Goal: Task Accomplishment & Management: Use online tool/utility

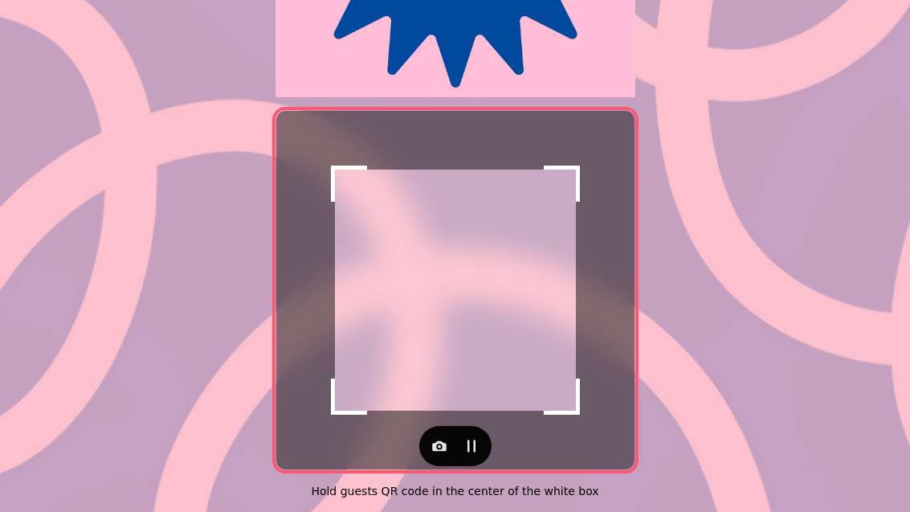
scroll to position [330, 0]
click at [427, 437] on button "button" at bounding box center [439, 446] width 32 height 32
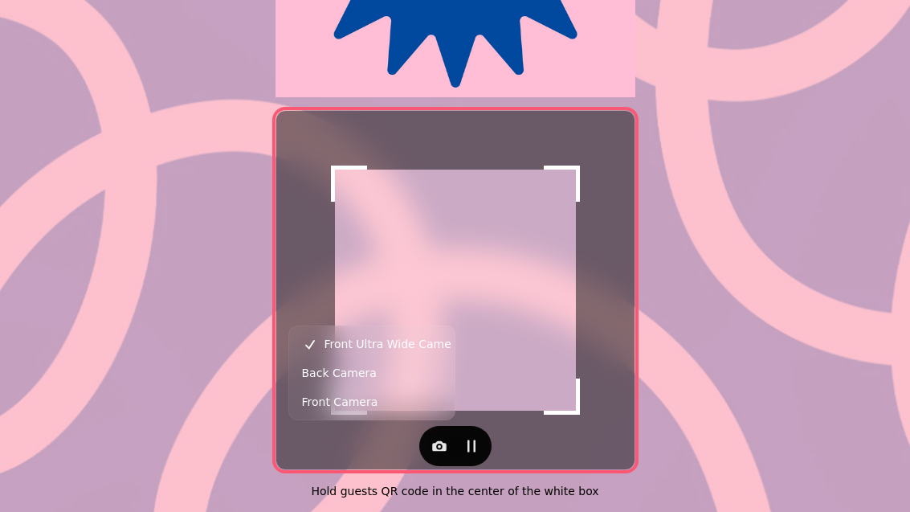
click at [321, 377] on span "Back Camera" at bounding box center [339, 372] width 75 height 19
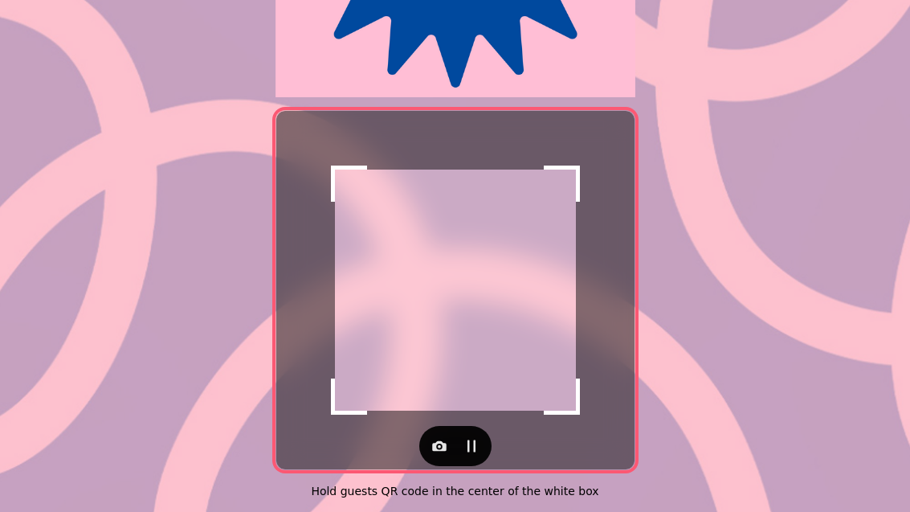
scroll to position [330, 0]
click at [434, 441] on icon "button" at bounding box center [439, 446] width 14 height 10
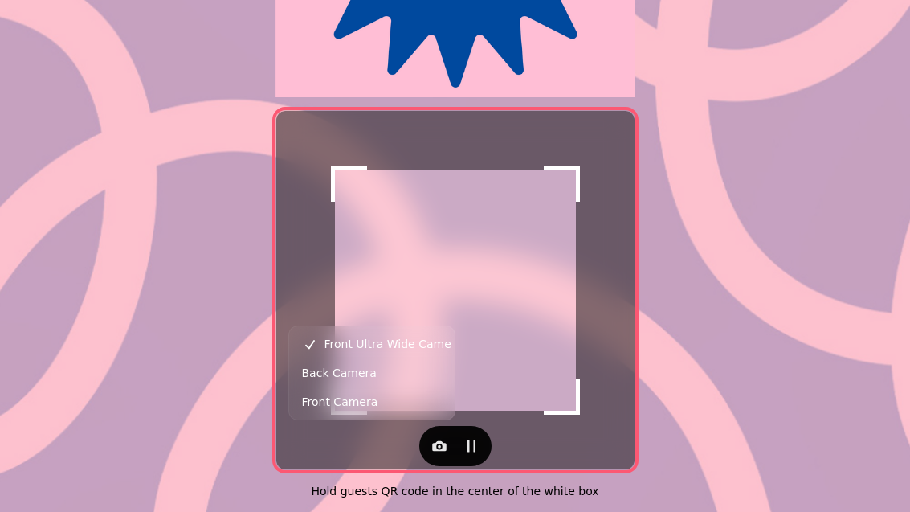
click at [299, 376] on button "Back Camera" at bounding box center [371, 372] width 159 height 29
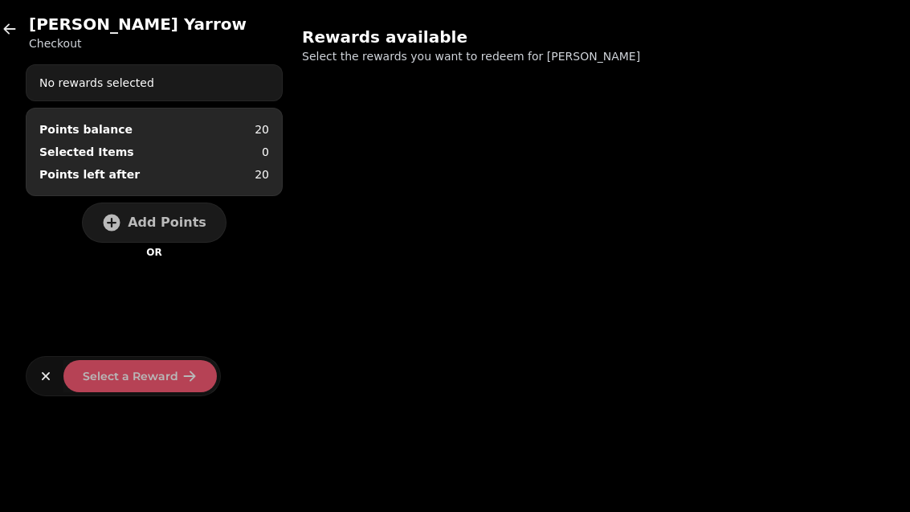
click at [144, 208] on button "Add Points" at bounding box center [154, 222] width 145 height 40
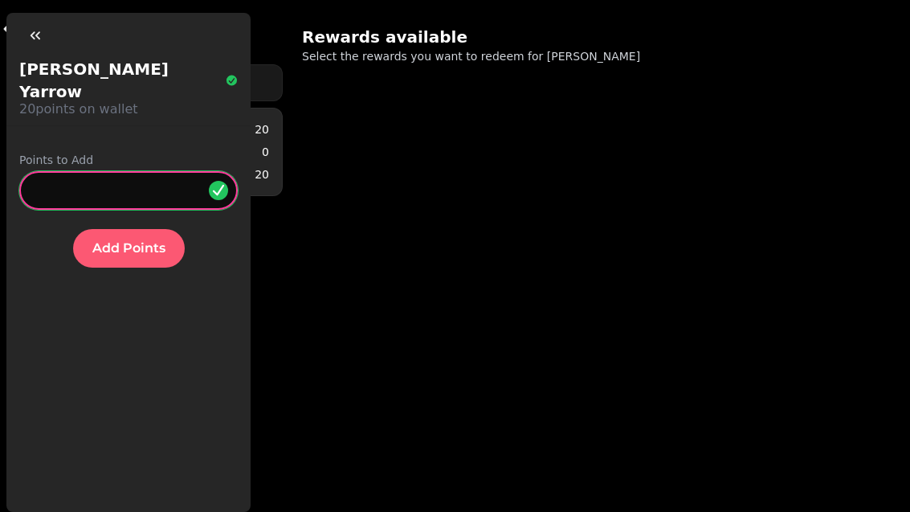
click at [97, 173] on input "*" at bounding box center [128, 190] width 218 height 39
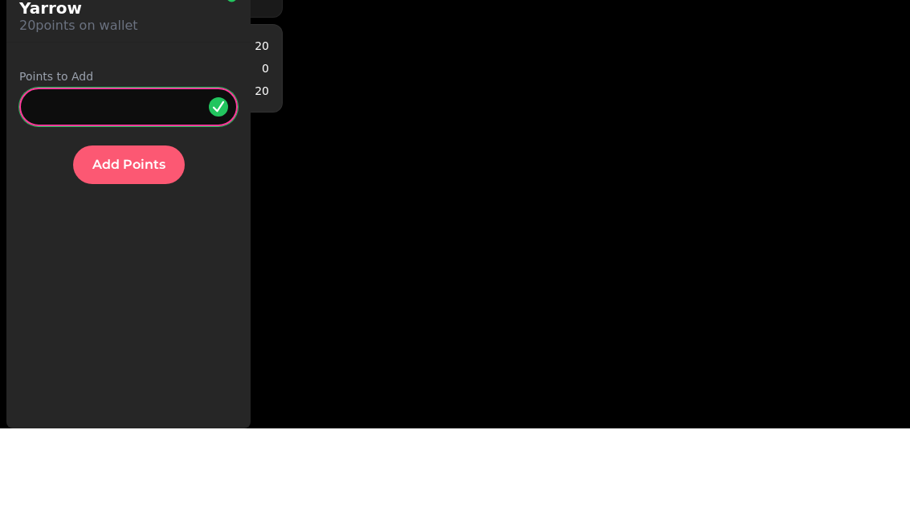
type input "**"
click at [130, 229] on button "Add Points" at bounding box center [129, 248] width 112 height 39
